Goal: Task Accomplishment & Management: Manage account settings

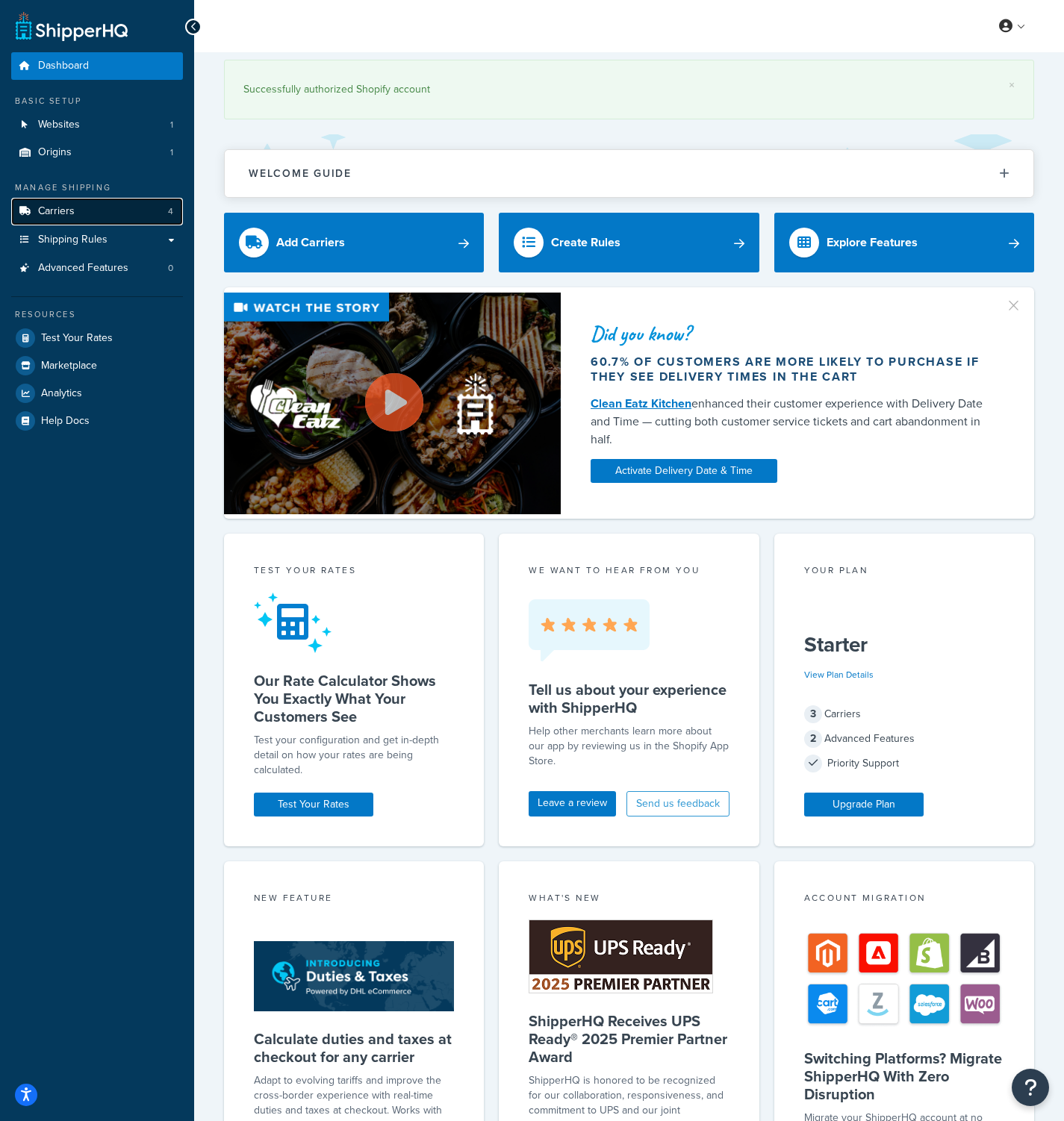
click at [53, 214] on span "Carriers" at bounding box center [56, 211] width 37 height 12
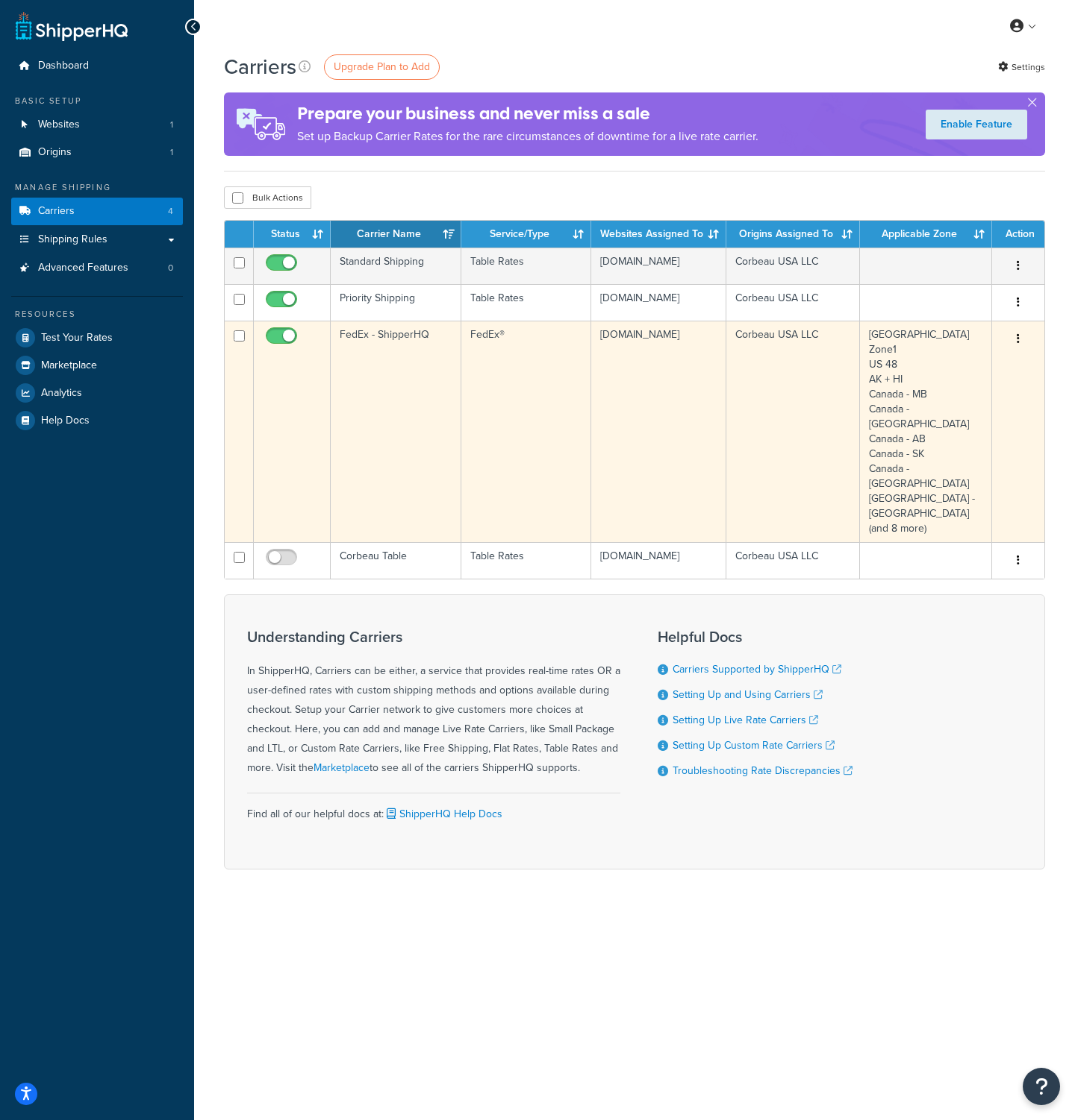
click at [385, 353] on td "FedEx - ShipperHQ" at bounding box center [395, 431] width 131 height 222
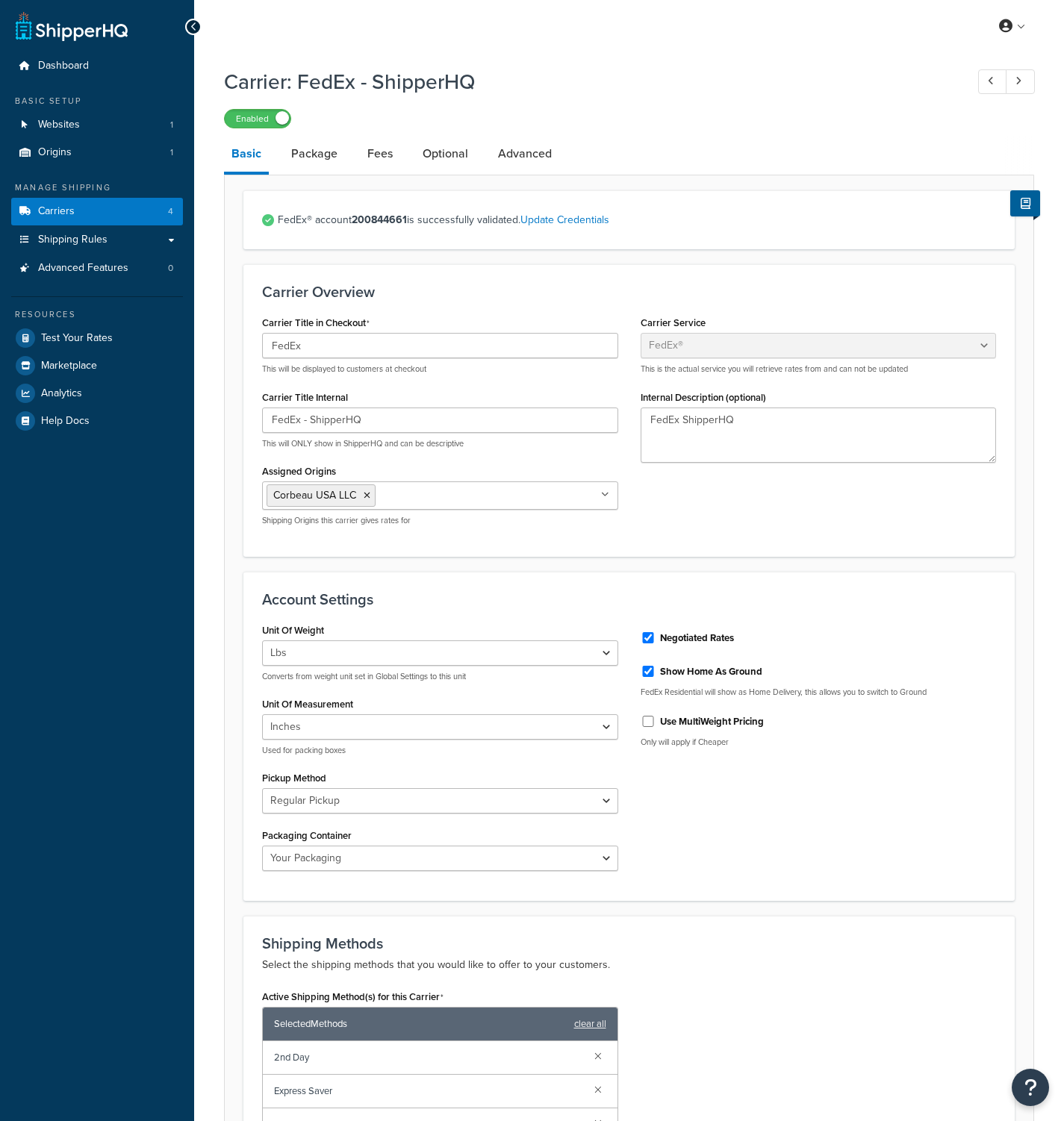
select select "fedEx"
select select "REGULAR_PICKUP"
select select "YOUR_PACKAGING"
click at [544, 150] on link "Advanced" at bounding box center [524, 153] width 69 height 36
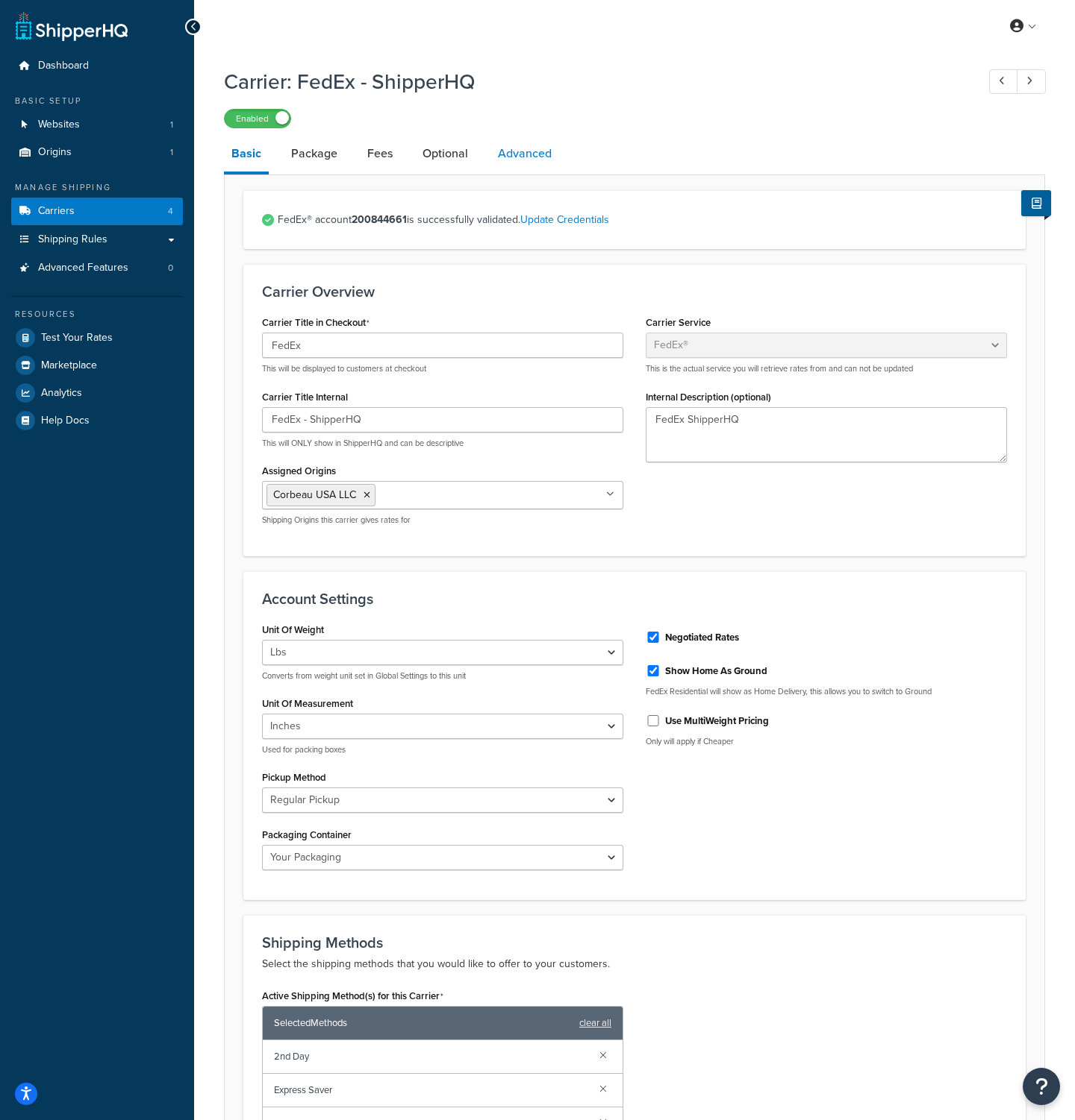
select select "false"
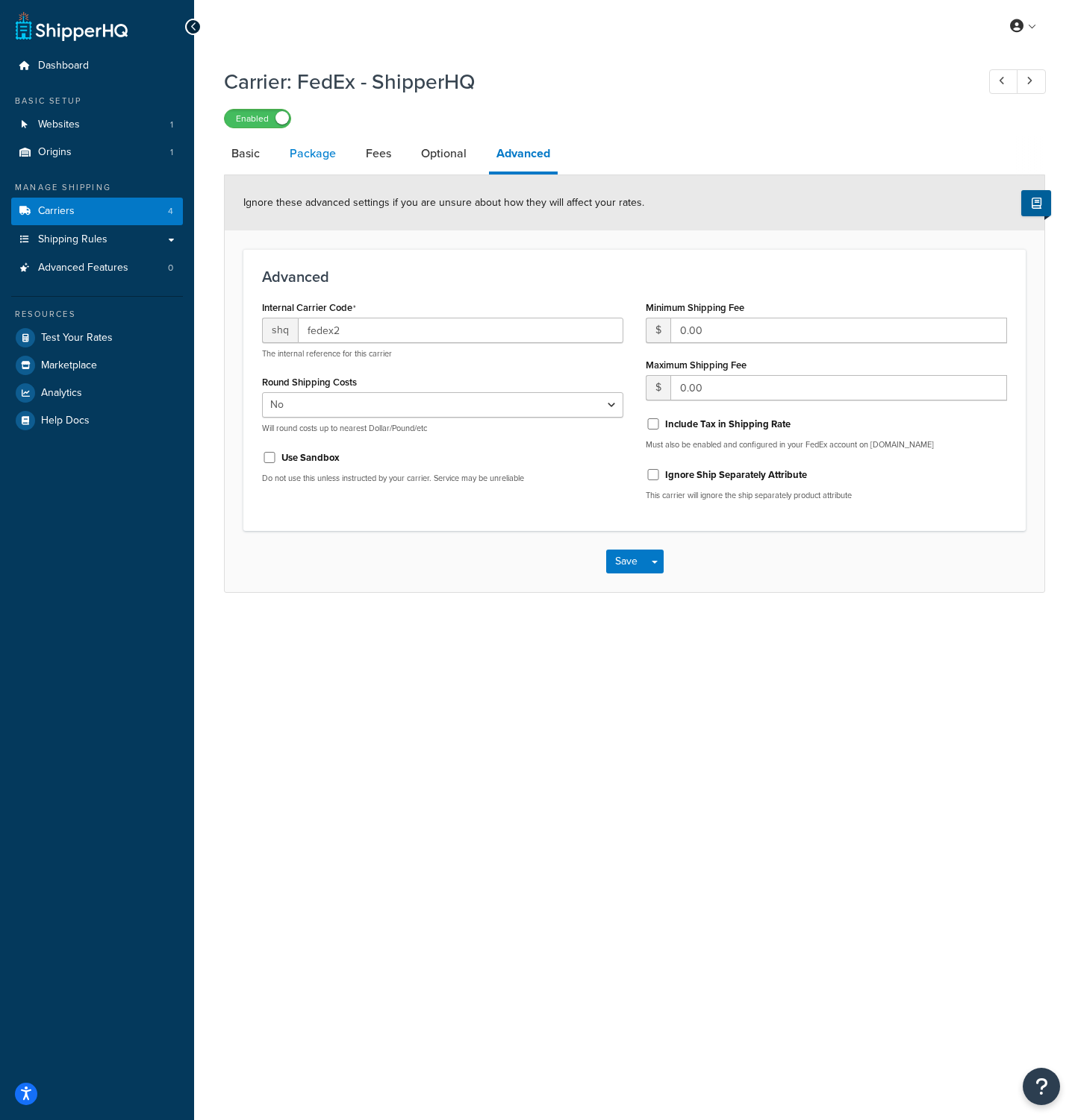
click at [306, 159] on link "Package" at bounding box center [313, 153] width 61 height 36
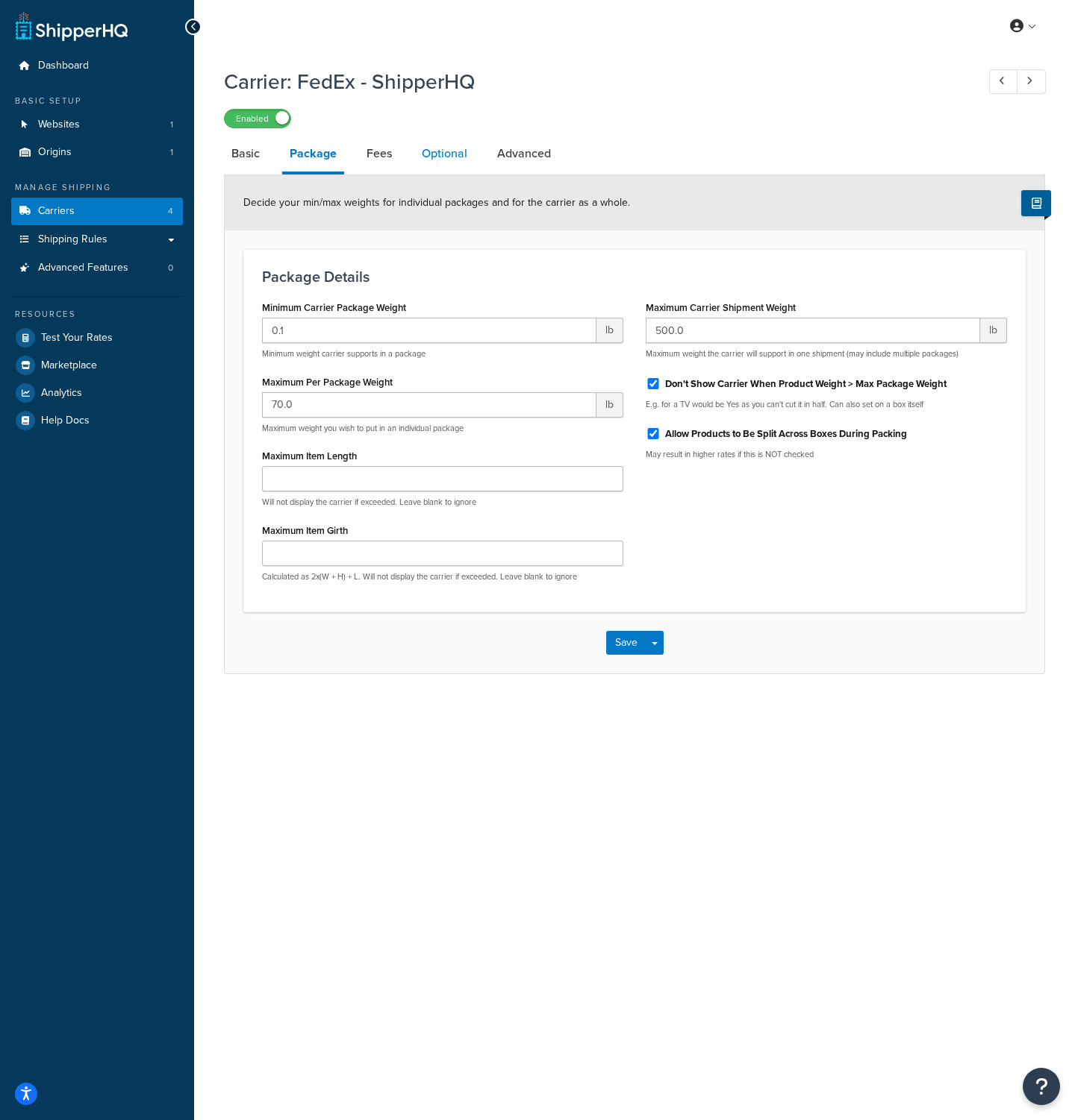
click at [458, 164] on link "Optional" at bounding box center [444, 153] width 61 height 36
select select "business"
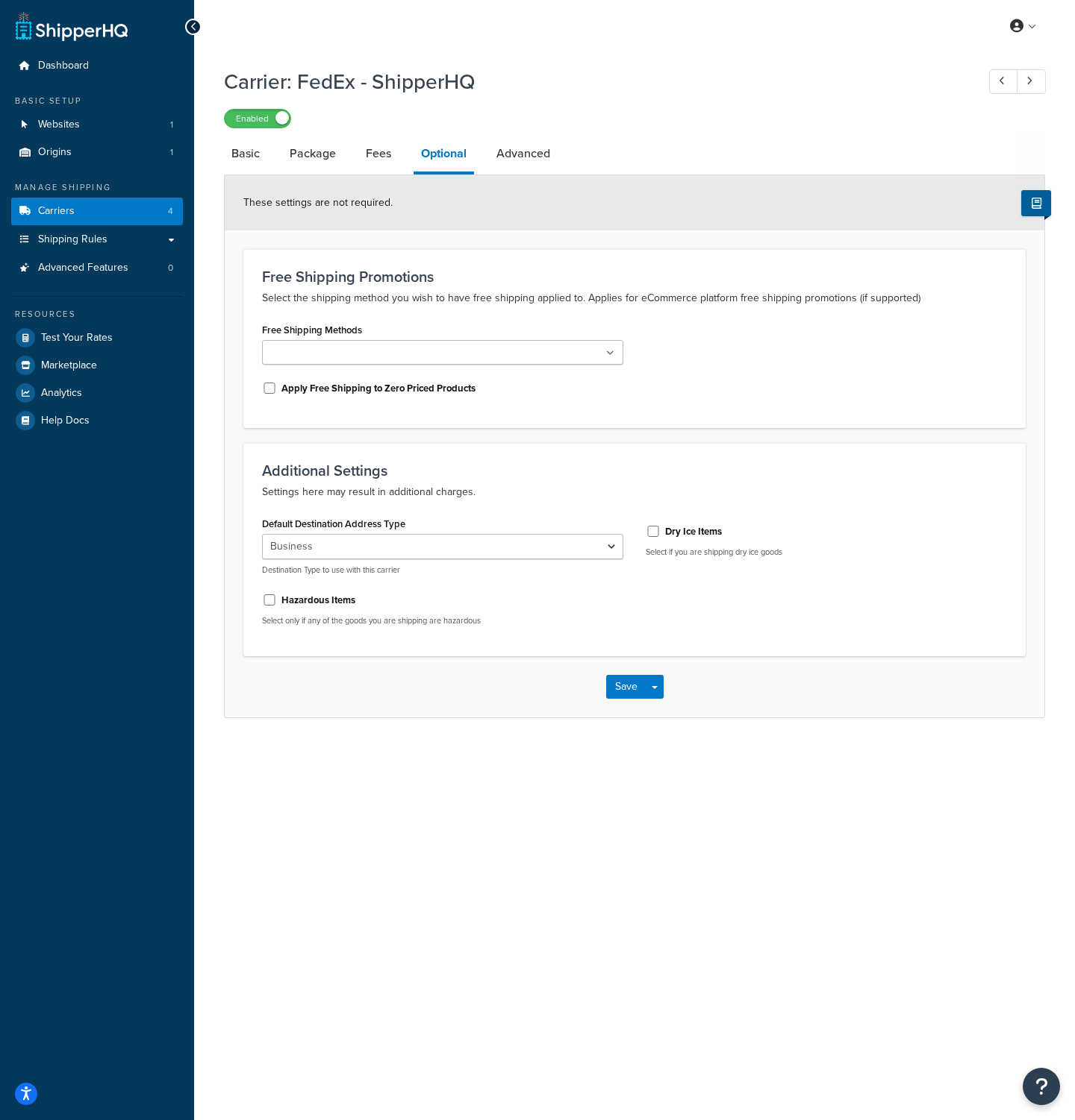
click at [273, 150] on li "Basic" at bounding box center [252, 153] width 58 height 36
click at [257, 154] on link "Basic" at bounding box center [245, 153] width 44 height 36
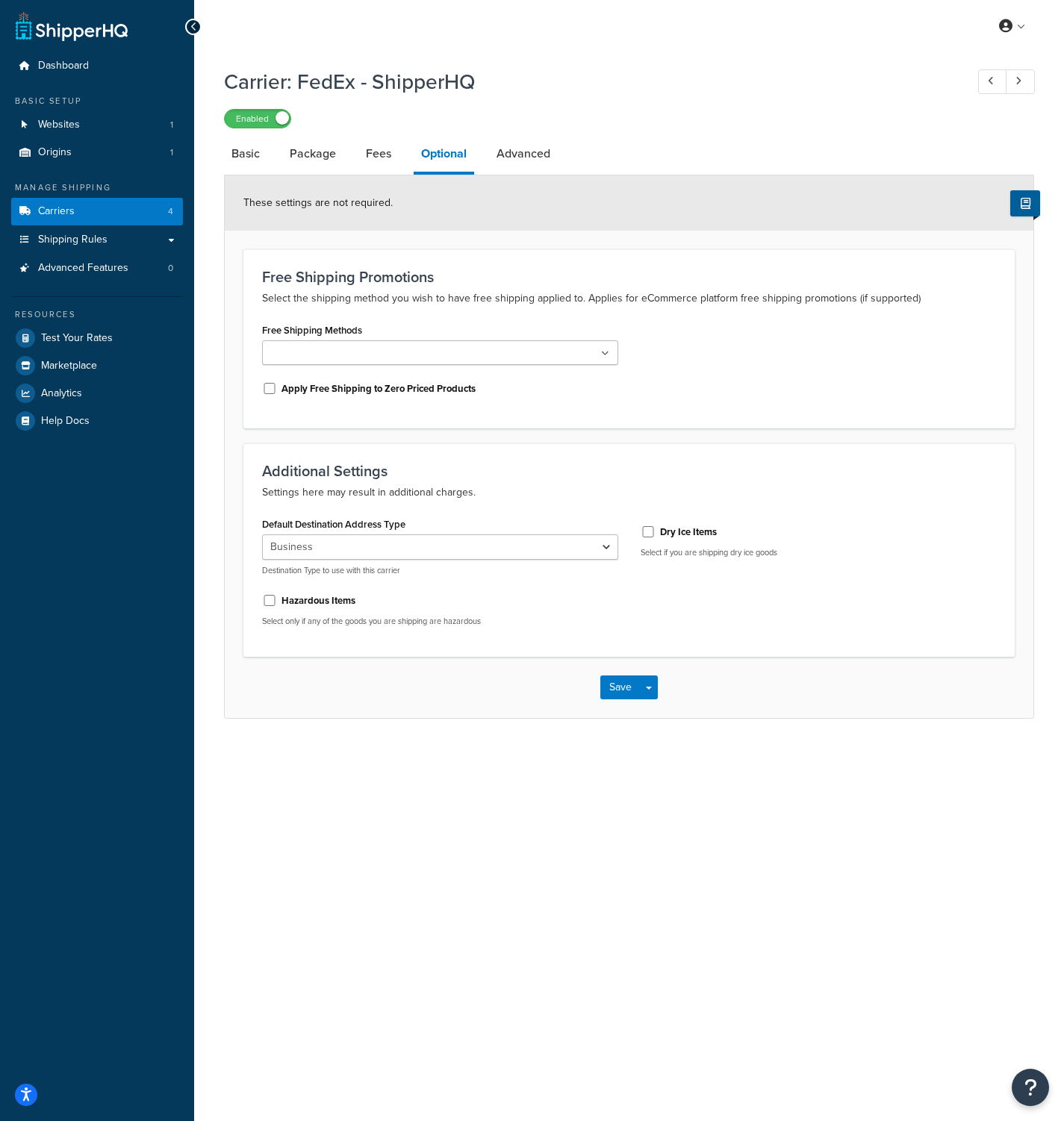
select select "fedEx"
select select "REGULAR_PICKUP"
select select "YOUR_PACKAGING"
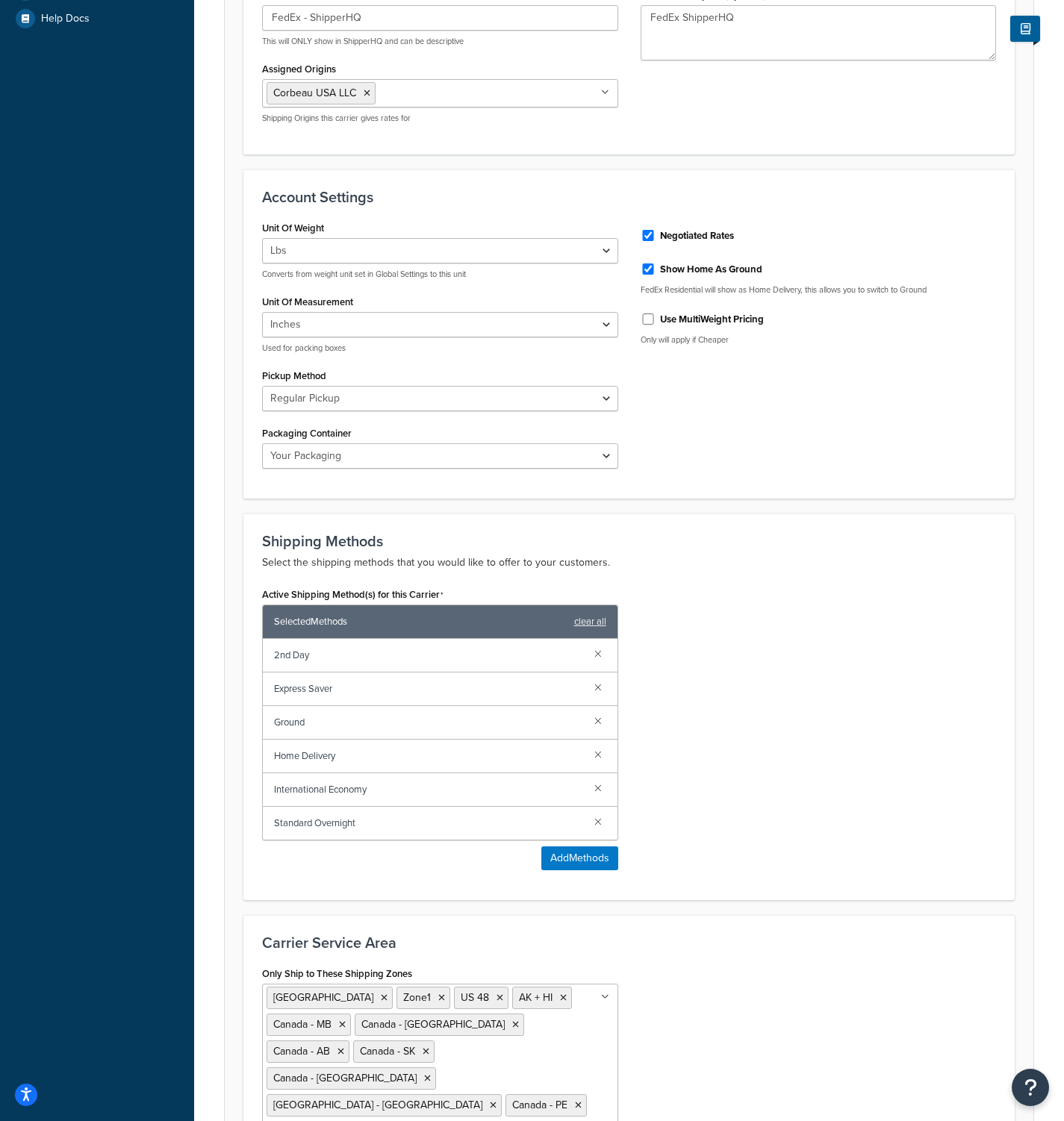
scroll to position [556, 0]
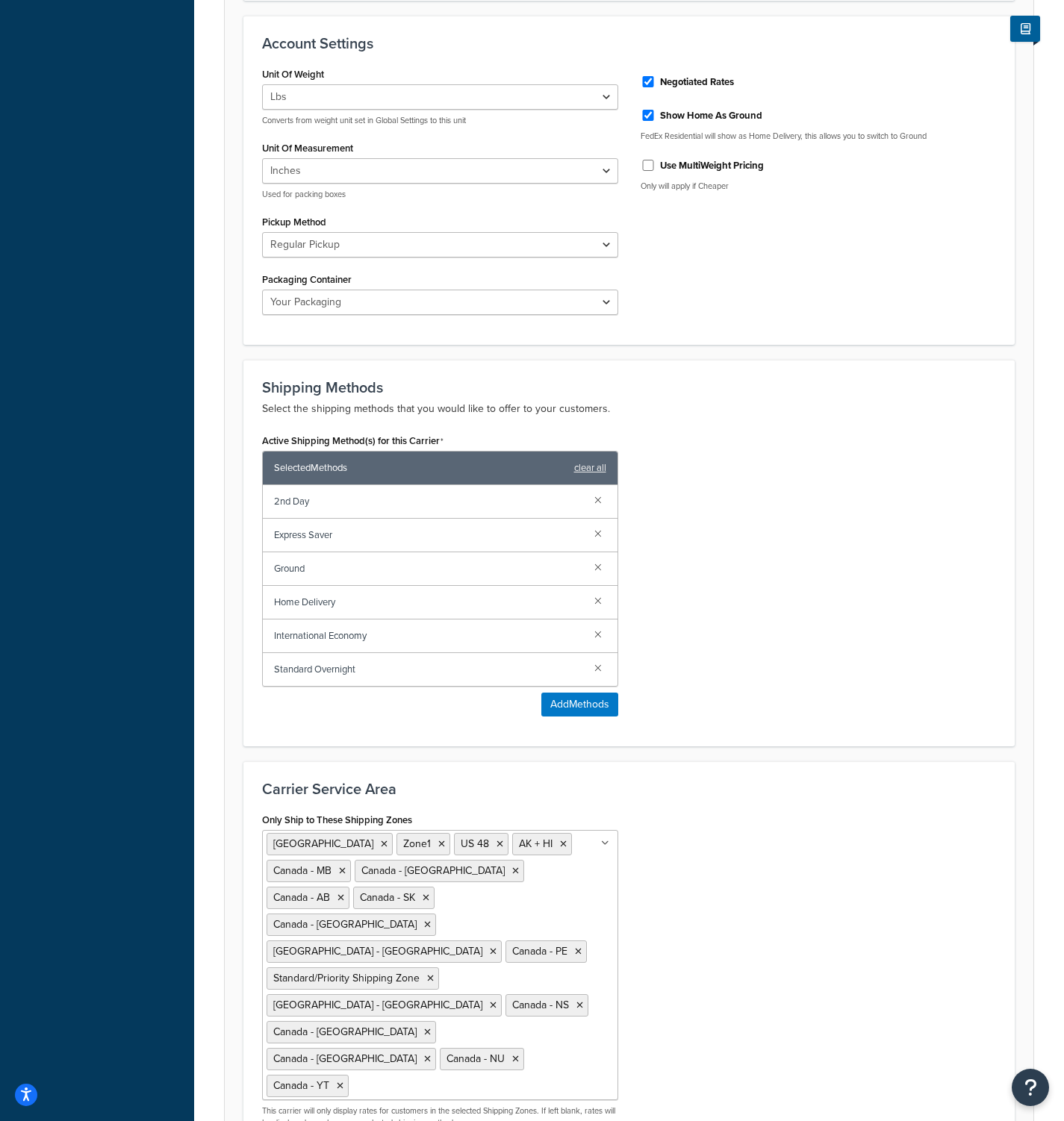
click at [417, 683] on div "Standard Overnight" at bounding box center [440, 669] width 355 height 33
click at [414, 675] on span "Standard Overnight" at bounding box center [429, 669] width 308 height 20
click at [330, 675] on span "Standard Overnight" at bounding box center [429, 669] width 308 height 20
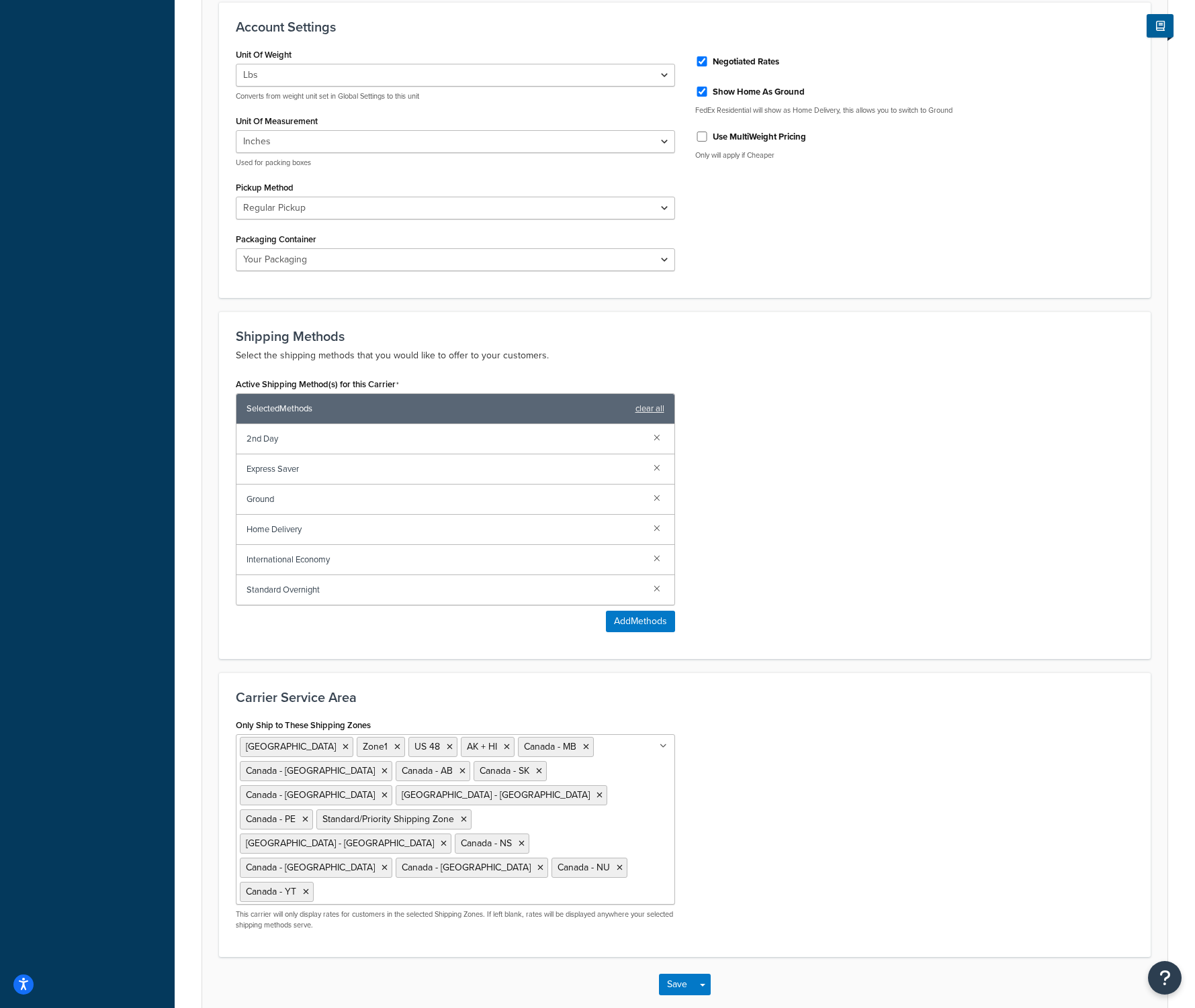
scroll to position [0, 0]
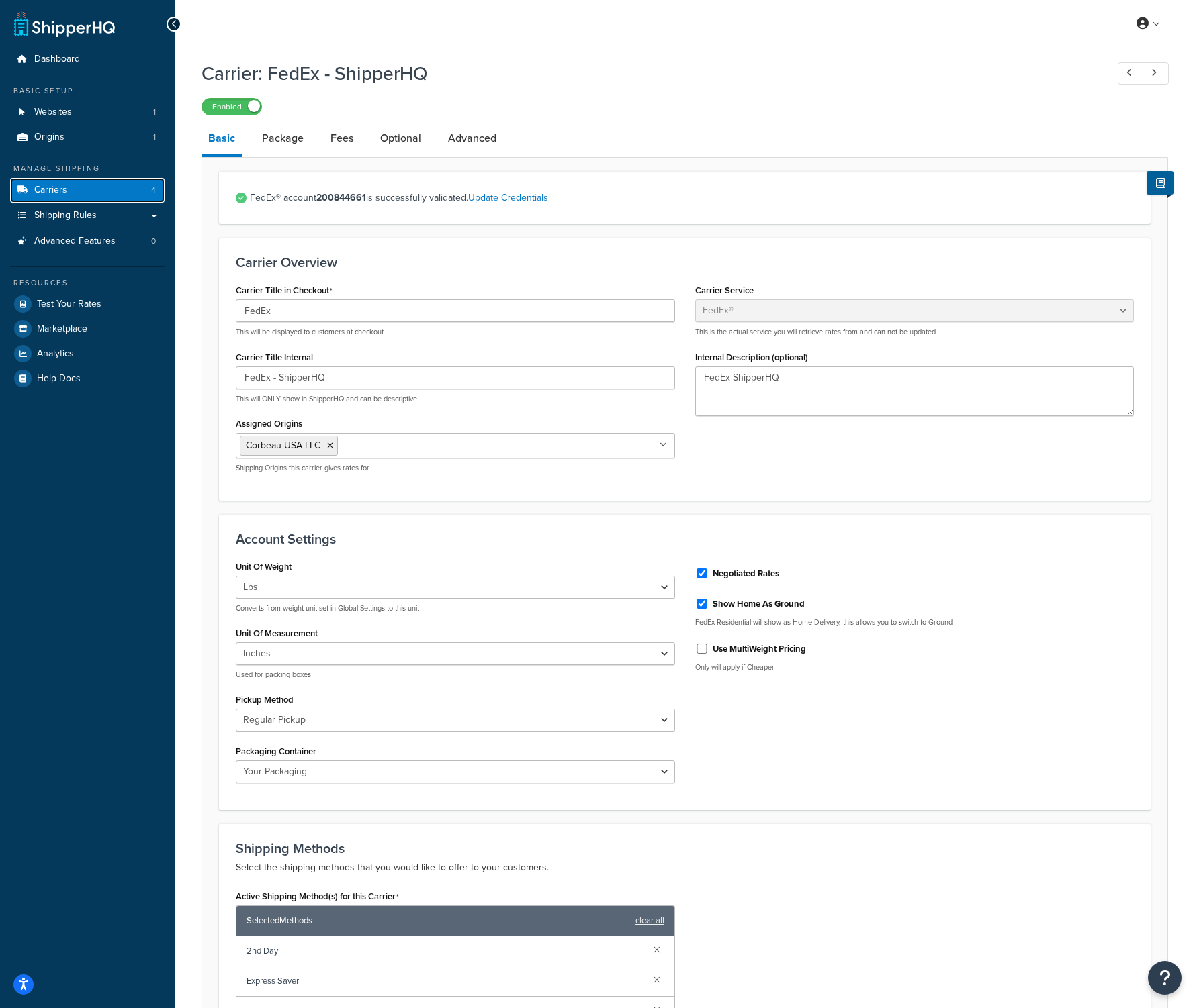
click at [67, 195] on link "Carriers 4" at bounding box center [87, 190] width 155 height 25
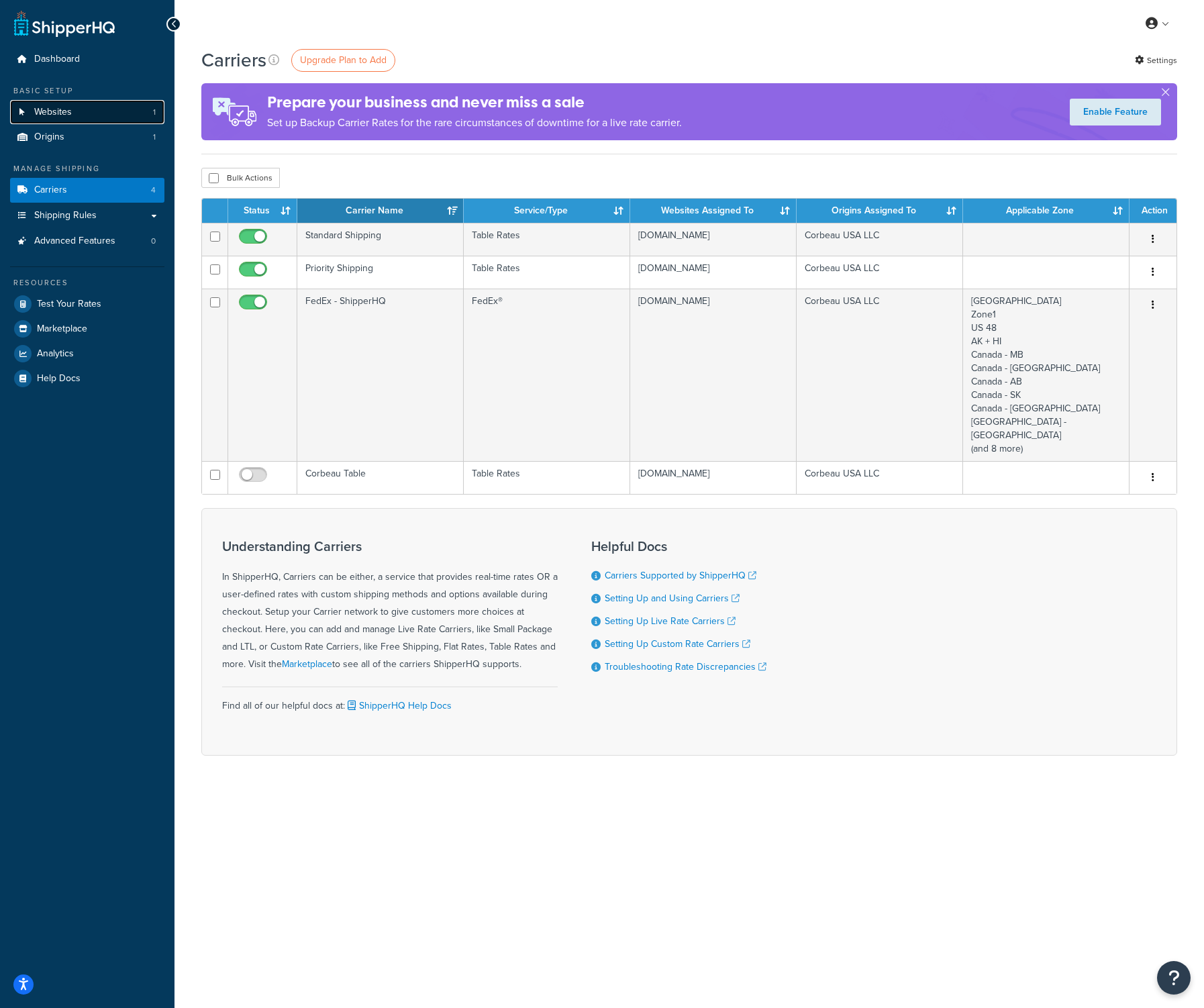
click at [85, 110] on link "Websites 1" at bounding box center [87, 112] width 155 height 25
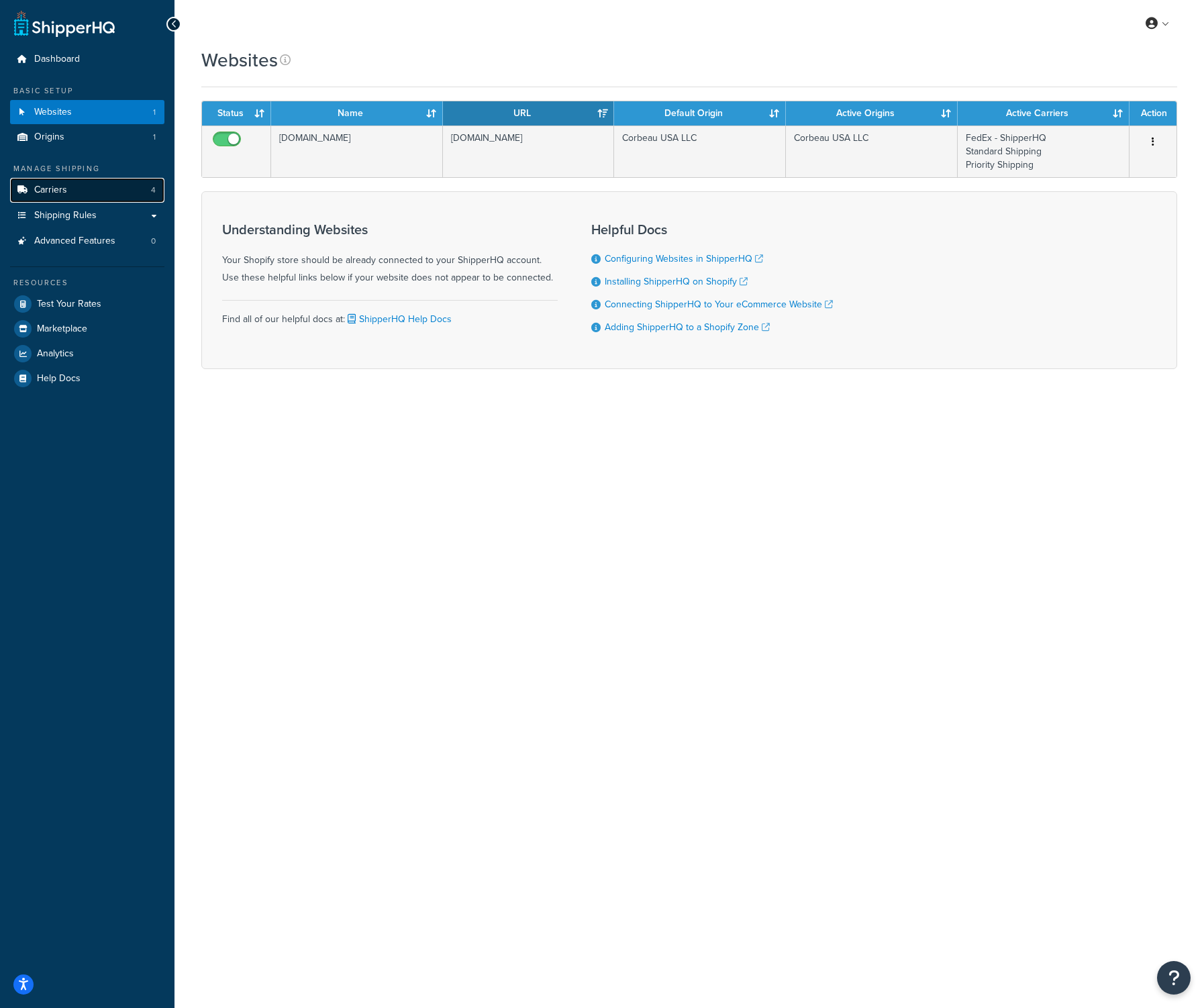
click at [52, 192] on span "Carriers" at bounding box center [50, 190] width 33 height 11
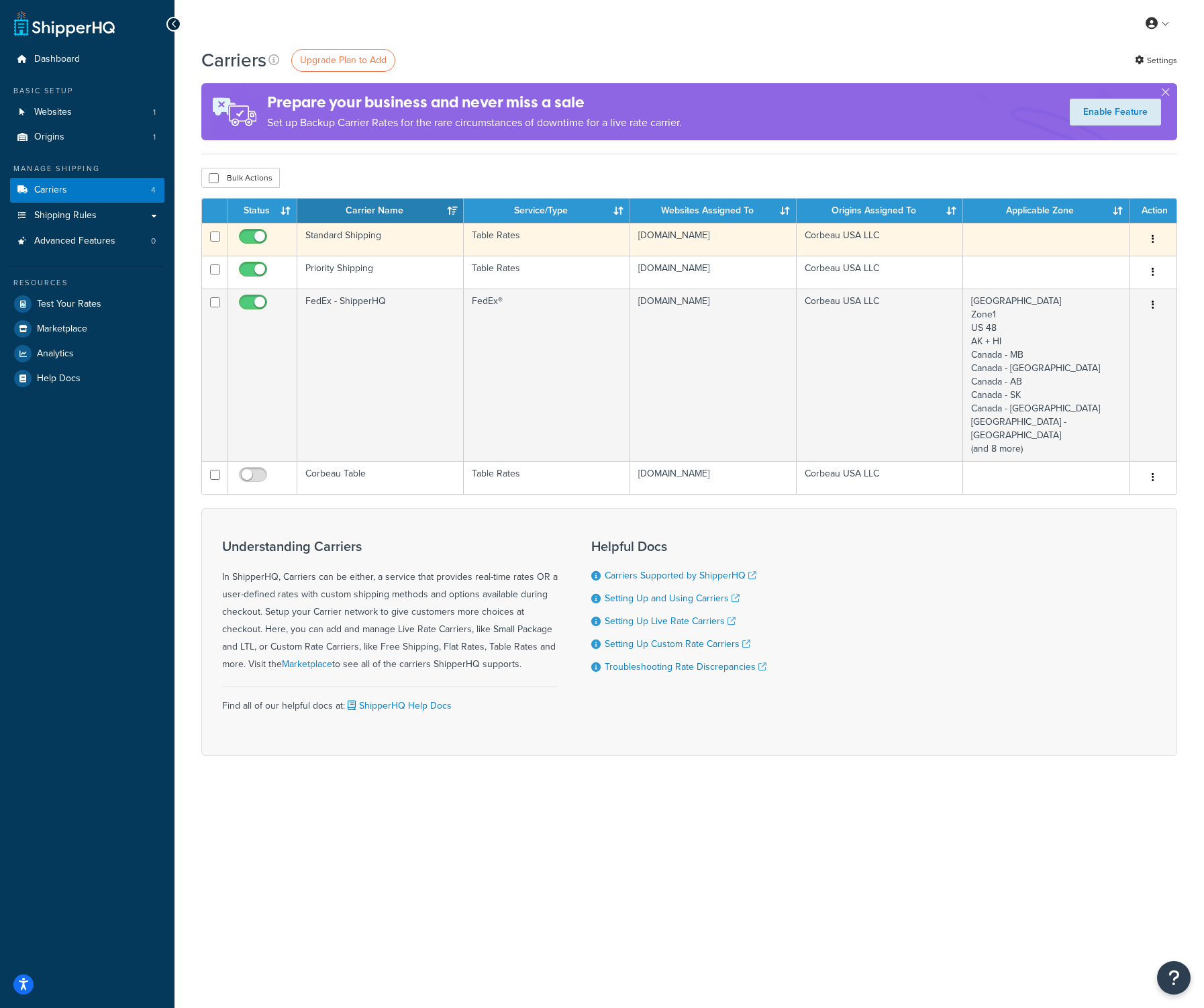
click at [243, 237] on input "checkbox" at bounding box center [255, 240] width 37 height 17
checkbox input "false"
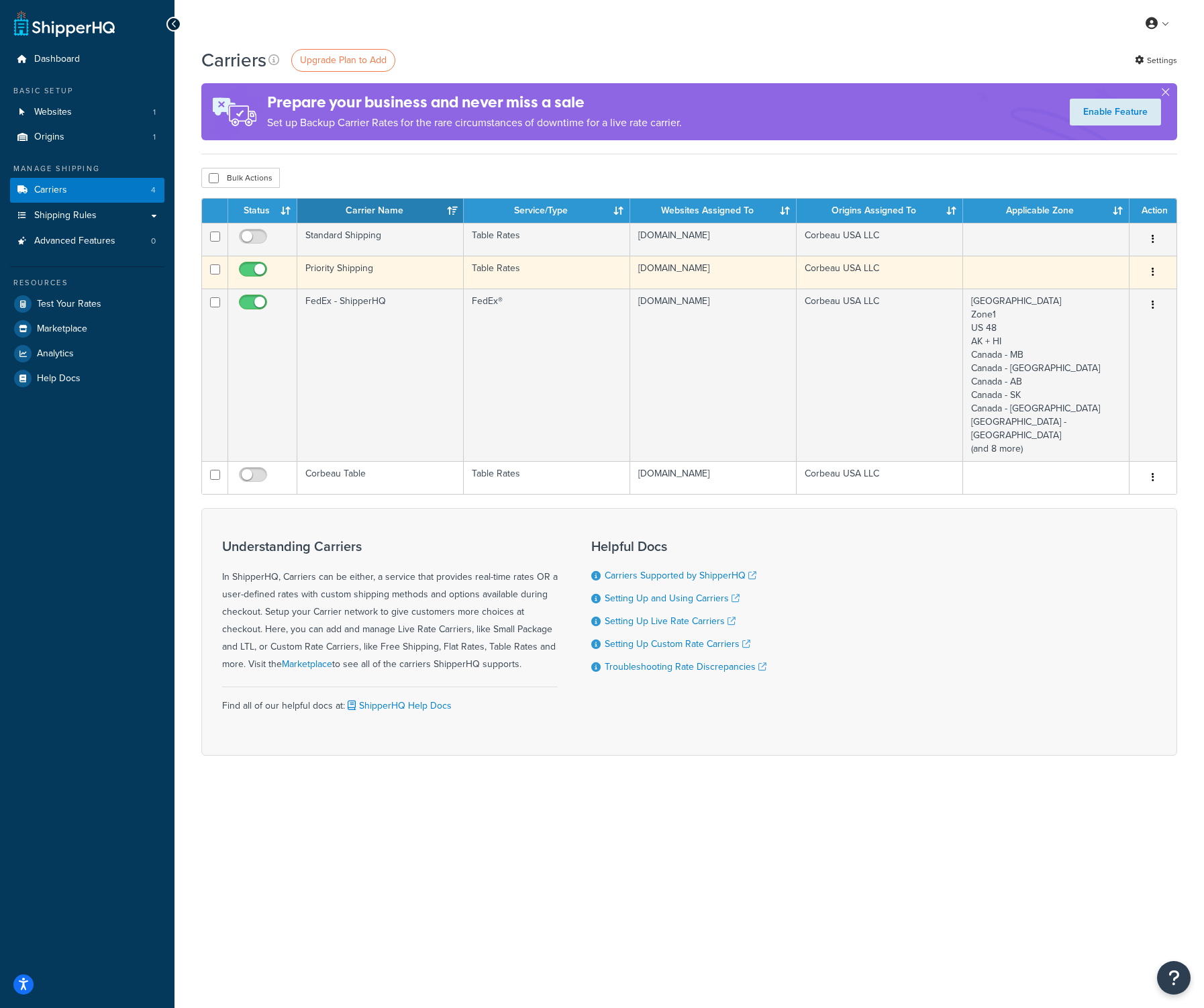
click at [248, 271] on input "checkbox" at bounding box center [255, 272] width 37 height 17
click at [259, 271] on input "checkbox" at bounding box center [255, 272] width 37 height 17
checkbox input "true"
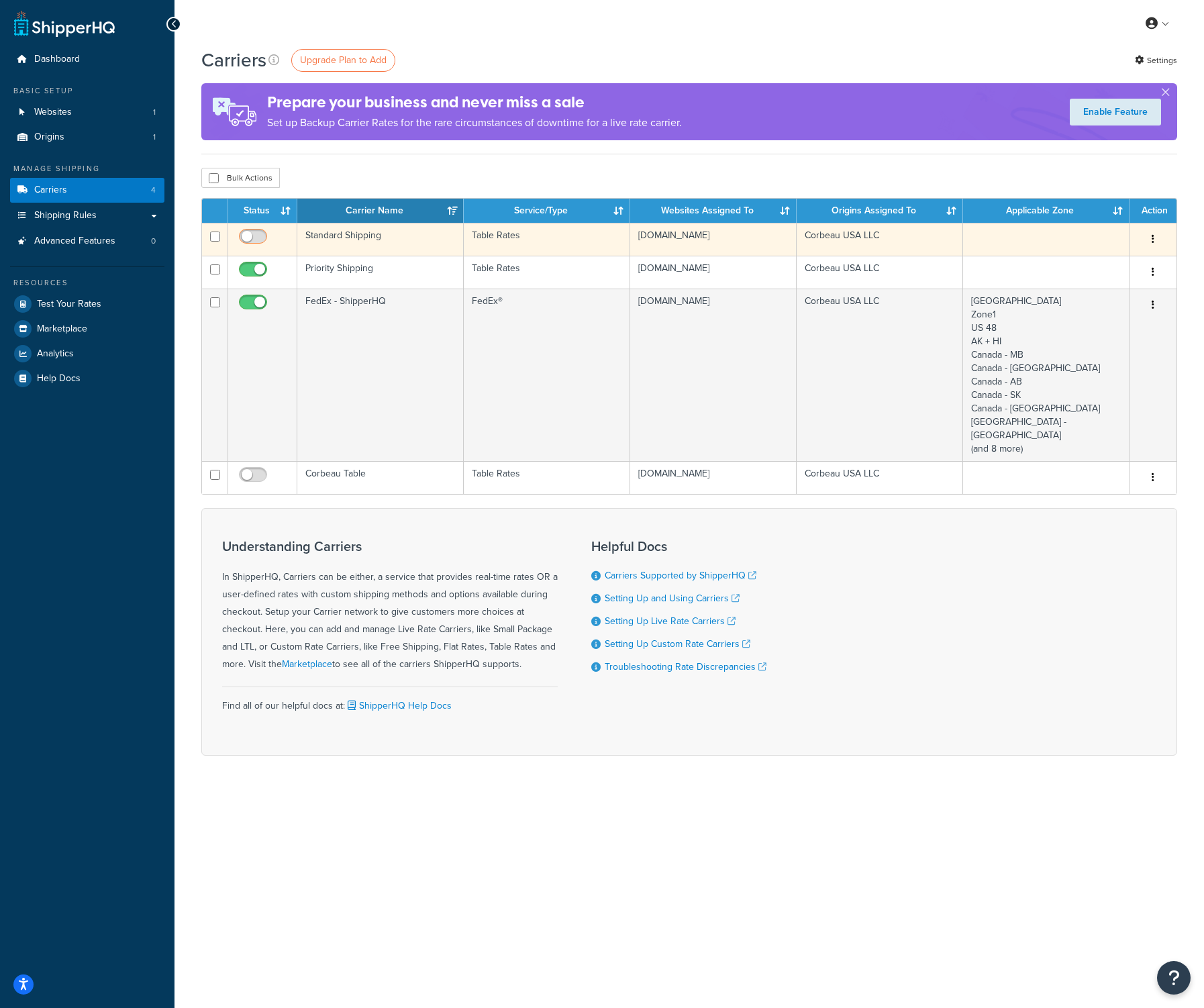
click at [260, 239] on input "checkbox" at bounding box center [255, 240] width 37 height 17
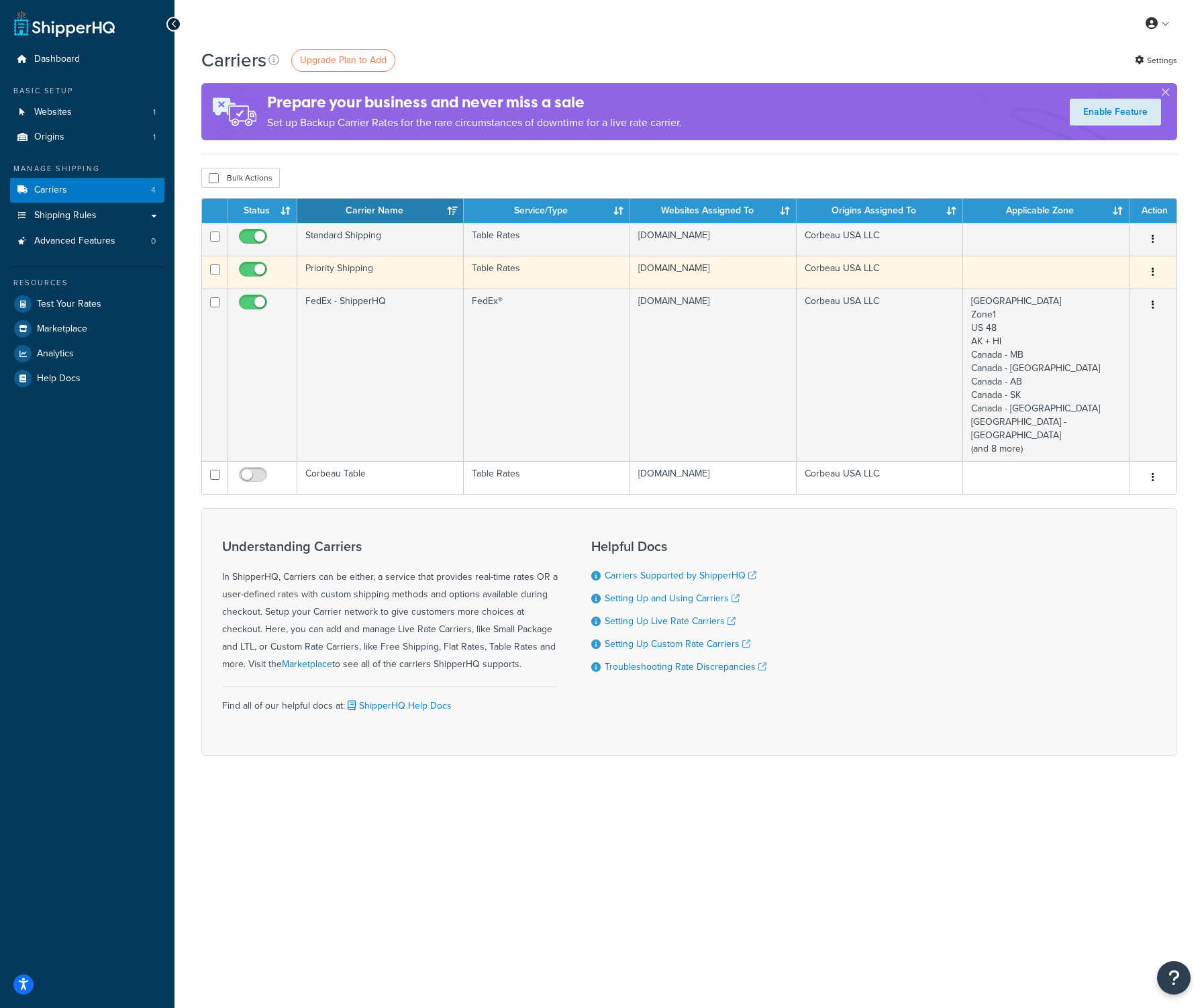
drag, startPoint x: 243, startPoint y: 236, endPoint x: 255, endPoint y: 259, distance: 25.9
click at [244, 236] on input "checkbox" at bounding box center [255, 240] width 37 height 17
checkbox input "false"
click at [248, 270] on input "checkbox" at bounding box center [255, 272] width 37 height 17
checkbox input "false"
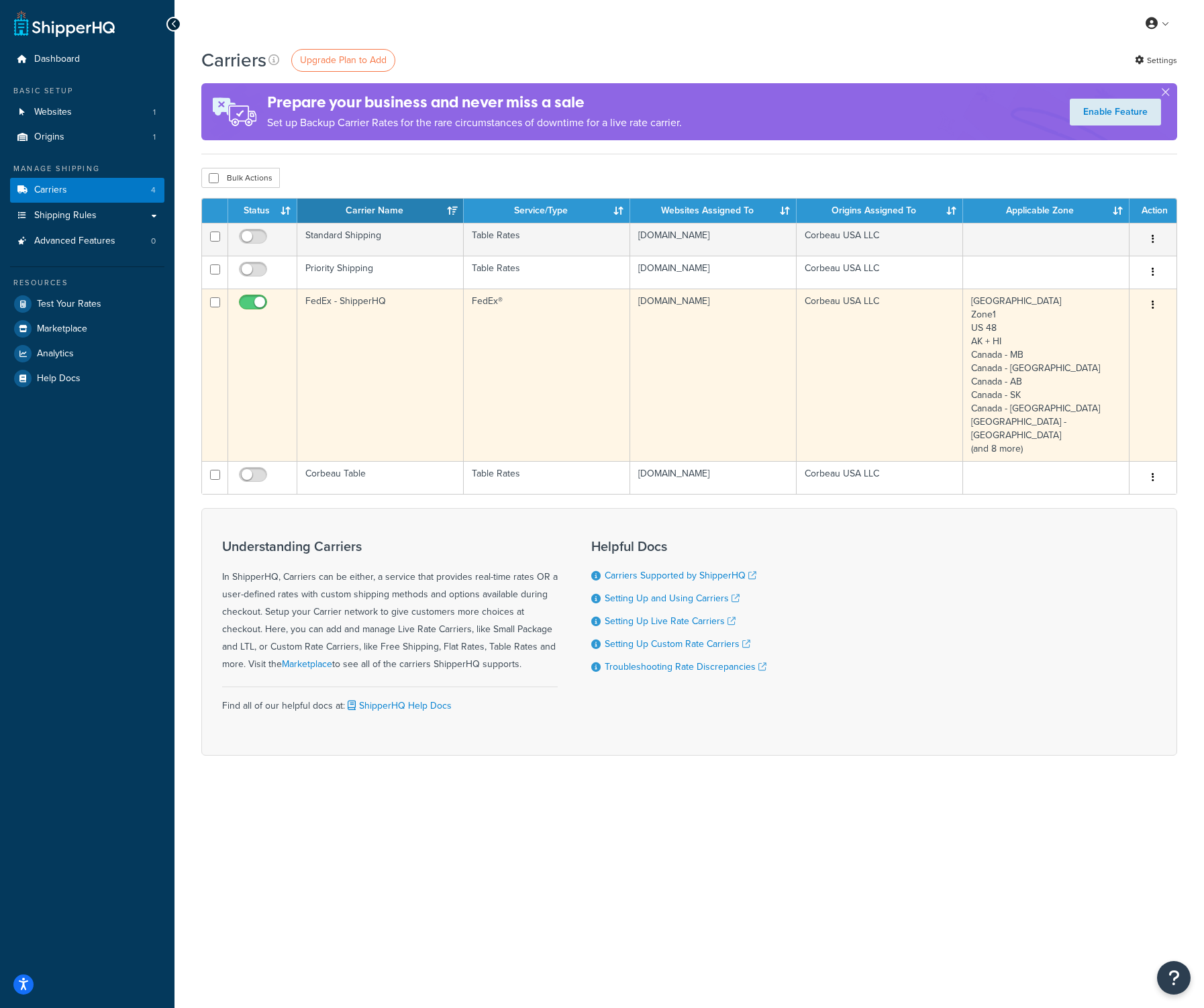
click at [251, 305] on input "checkbox" at bounding box center [255, 305] width 37 height 17
checkbox input "false"
